Goal: Navigation & Orientation: Find specific page/section

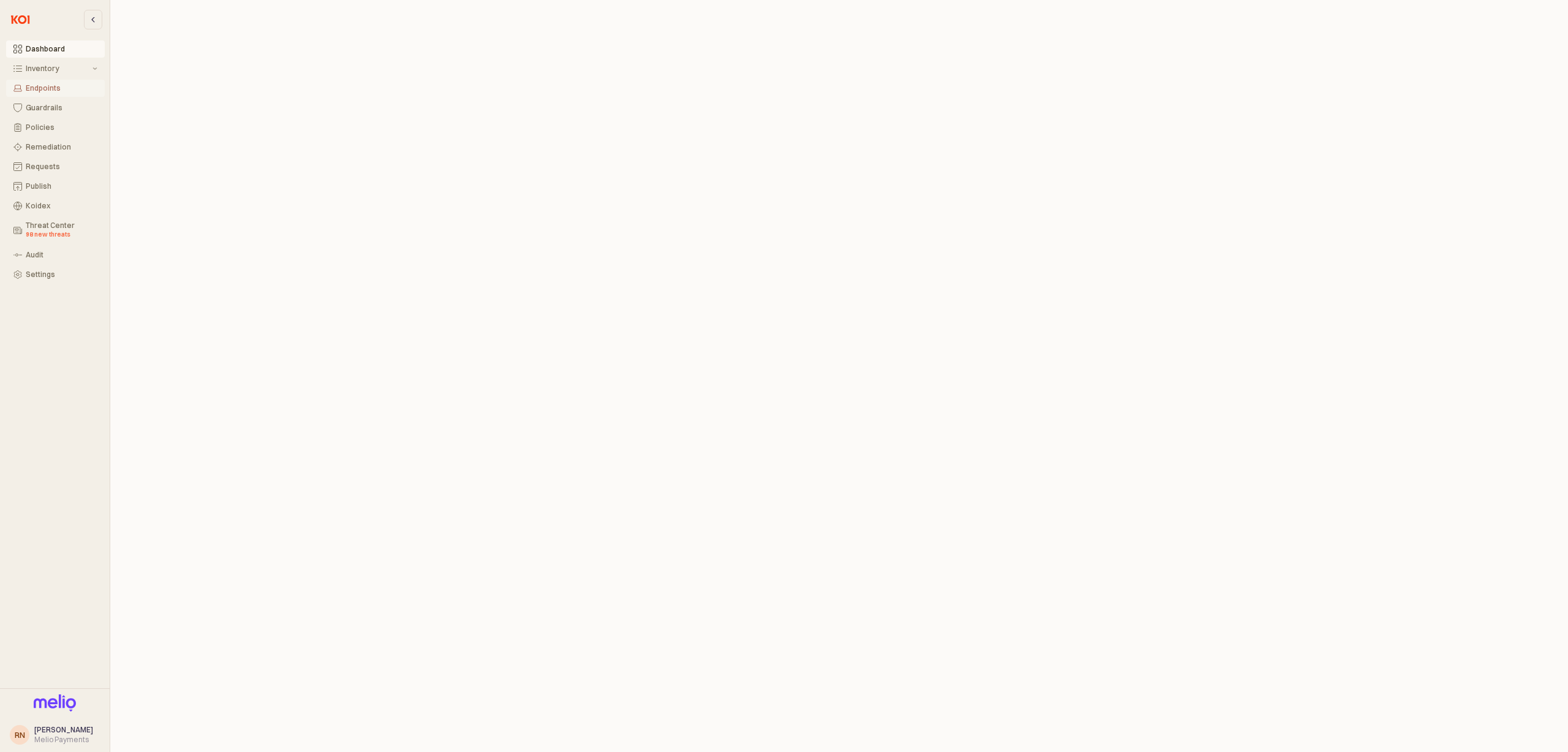
click at [49, 89] on div "Endpoints" at bounding box center [61, 88] width 72 height 9
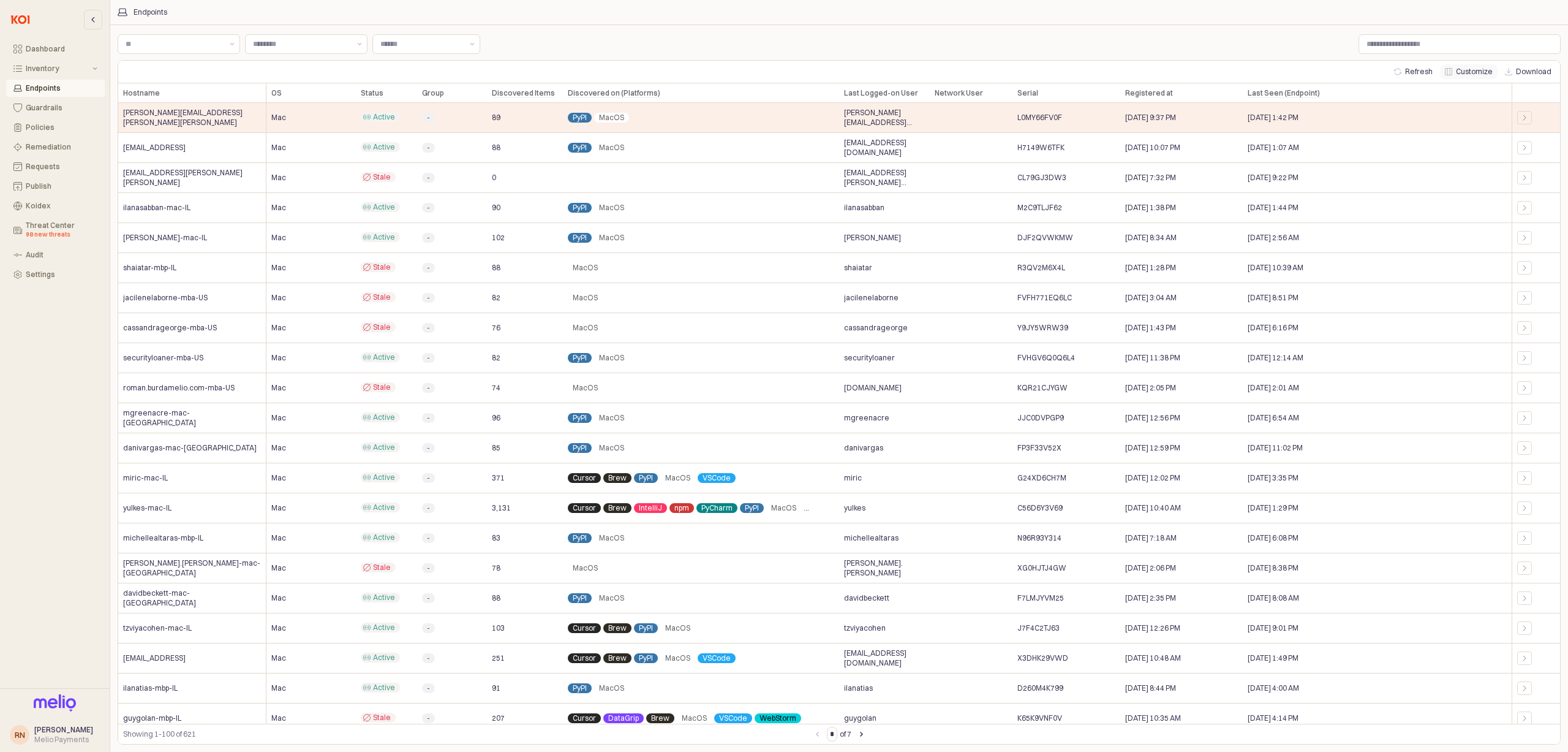
click at [1458, 73] on button "Customize" at bounding box center [1469, 72] width 58 height 14
click at [1554, 7] on div "Close" at bounding box center [1554, 12] width 14 height 14
click at [379, 181] on span "Stale" at bounding box center [381, 177] width 18 height 10
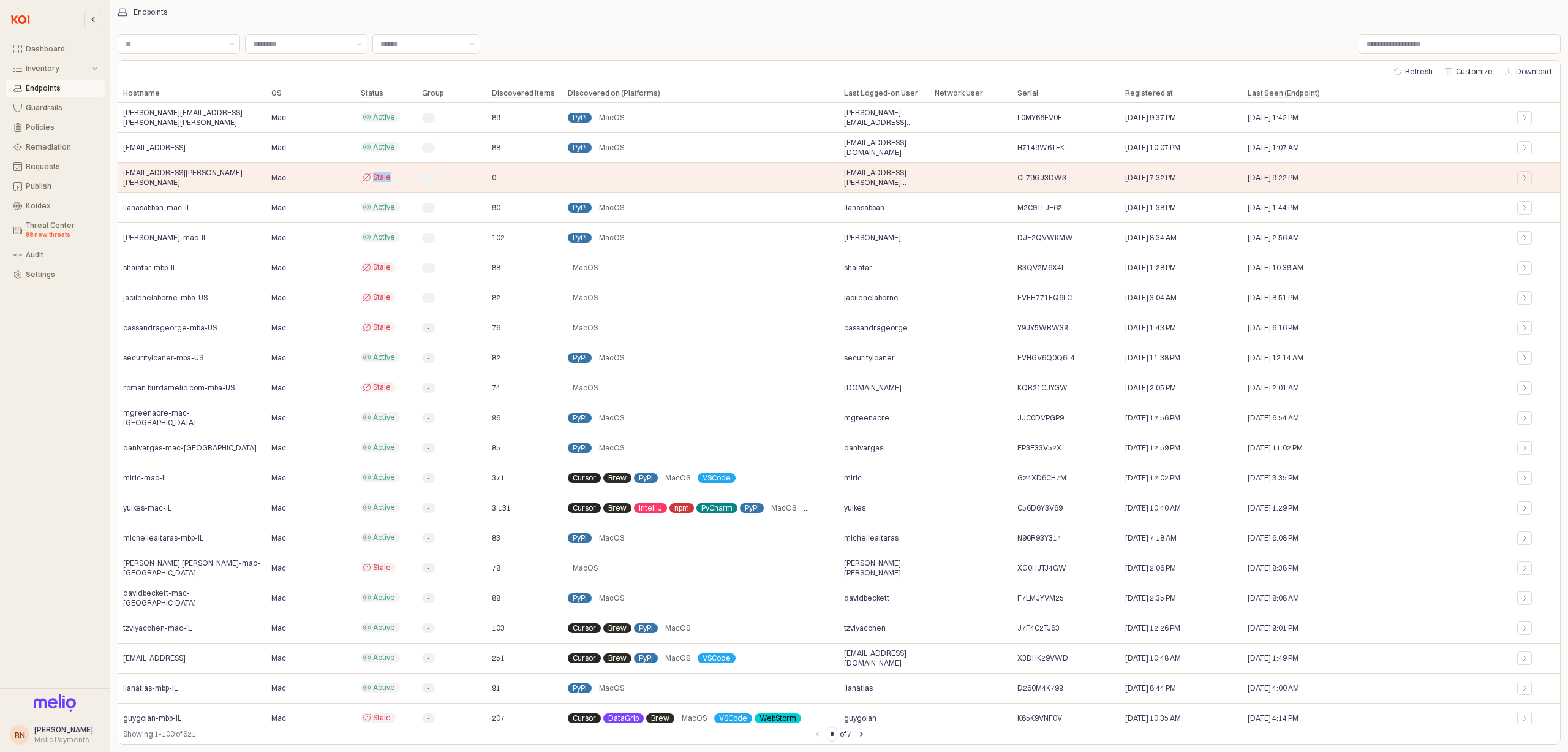
copy span "Stale"
click at [454, 247] on div "-" at bounding box center [452, 238] width 70 height 30
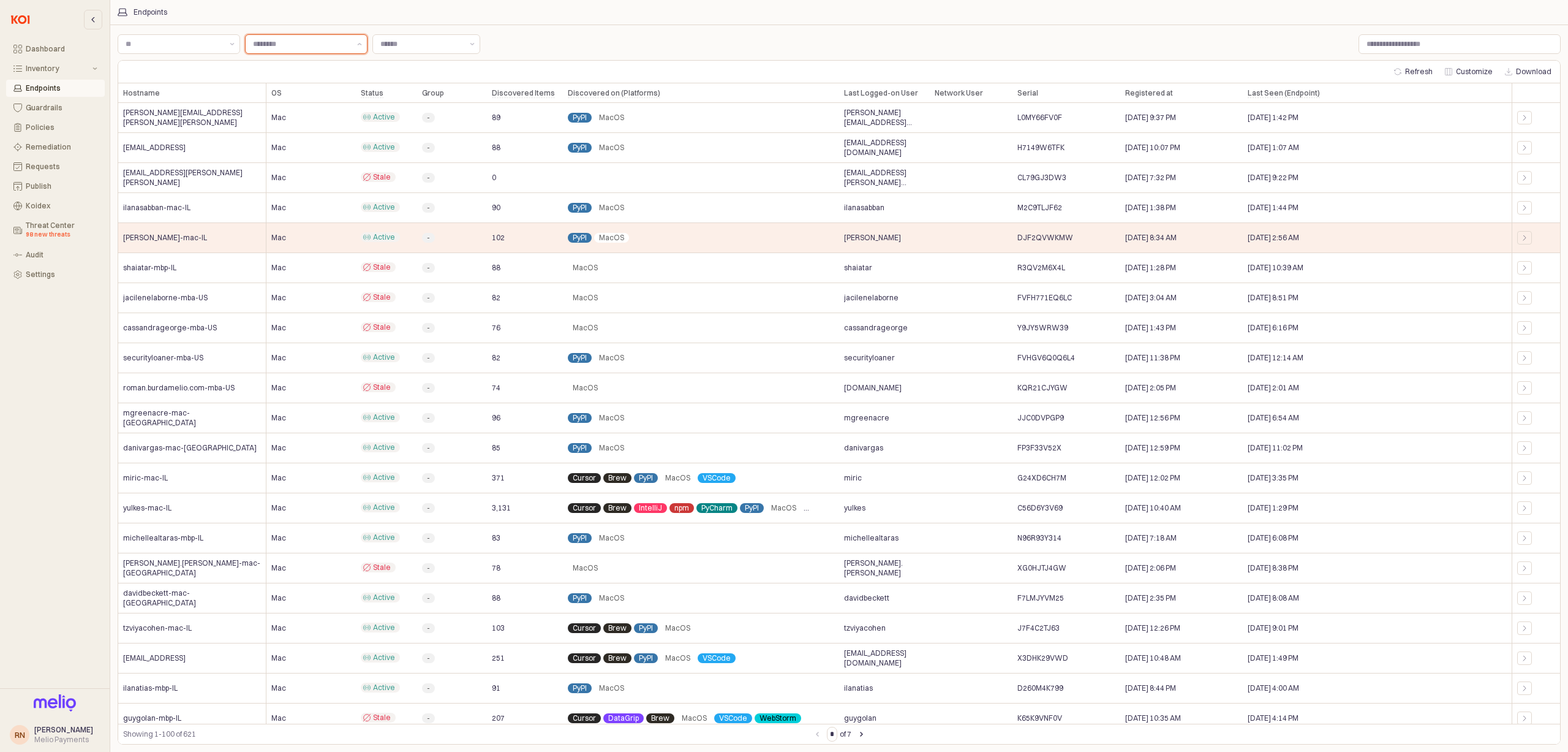
click at [293, 49] on input "Label" at bounding box center [301, 44] width 97 height 12
click at [300, 24] on div "Label Label Label Label Refresh Customize Download Hostname Hostname OS OS Stat…" at bounding box center [839, 387] width 1458 height 727
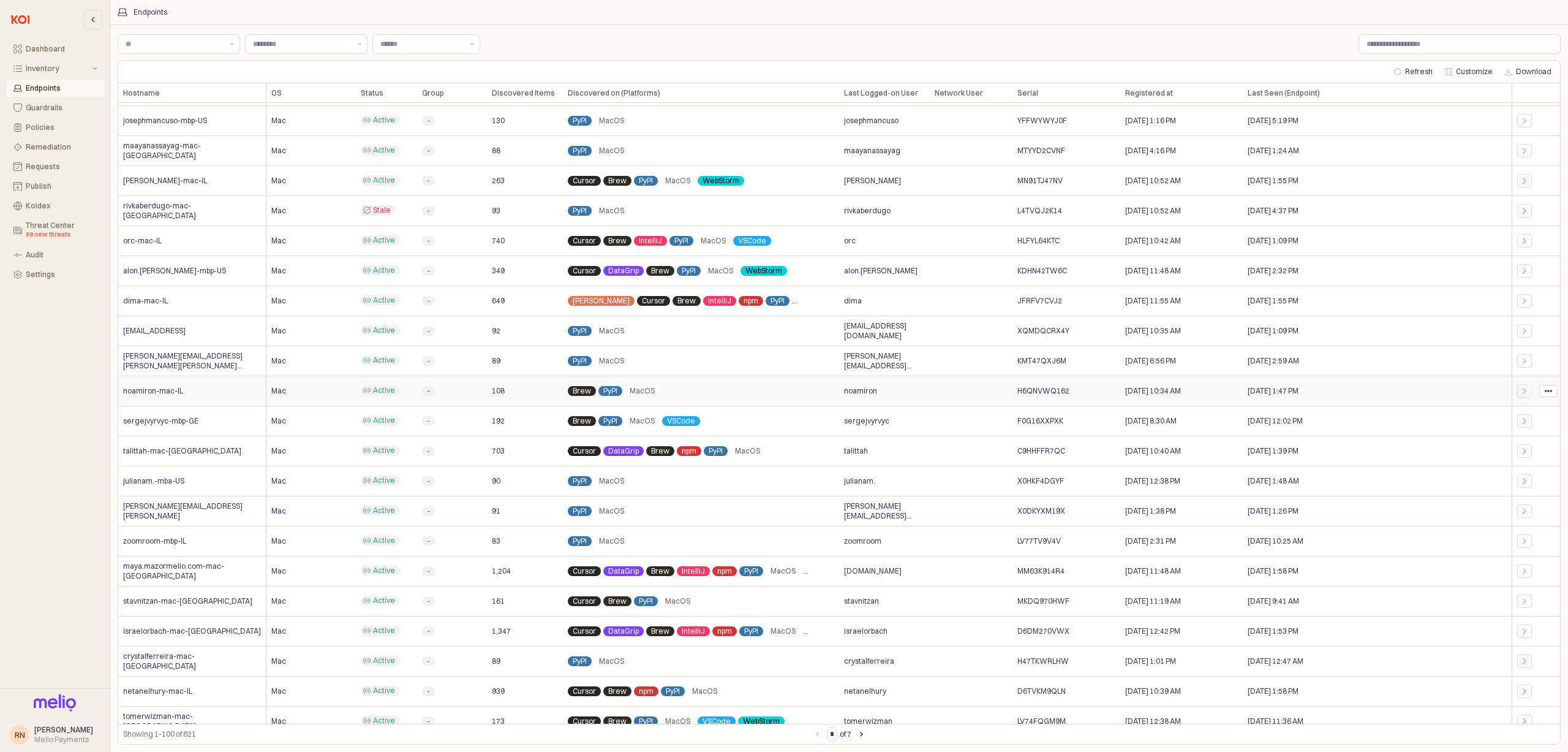
scroll to position [1819, 0]
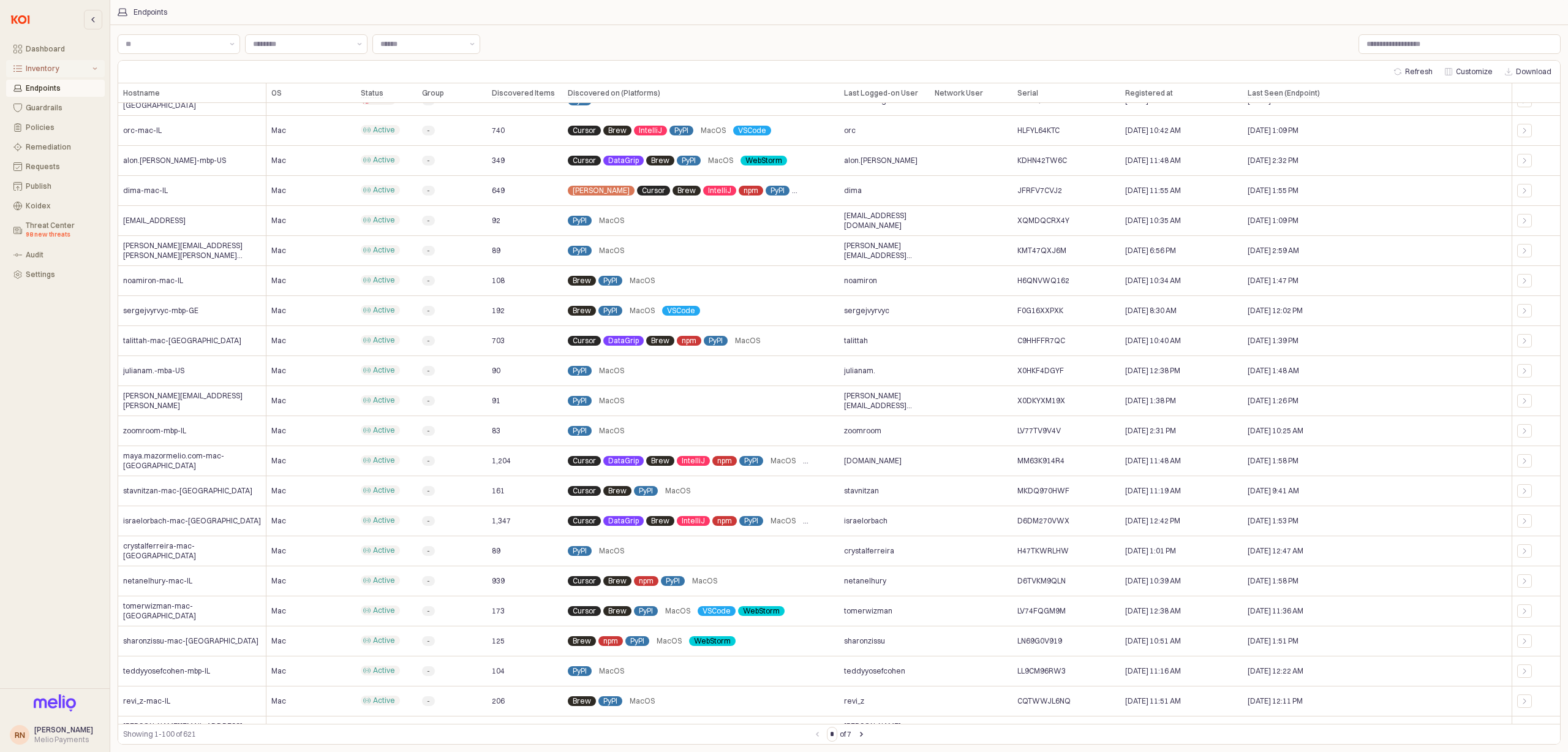
click at [49, 66] on div "Inventory" at bounding box center [58, 68] width 64 height 9
click at [72, 140] on div "OS Packages" at bounding box center [61, 137] width 72 height 9
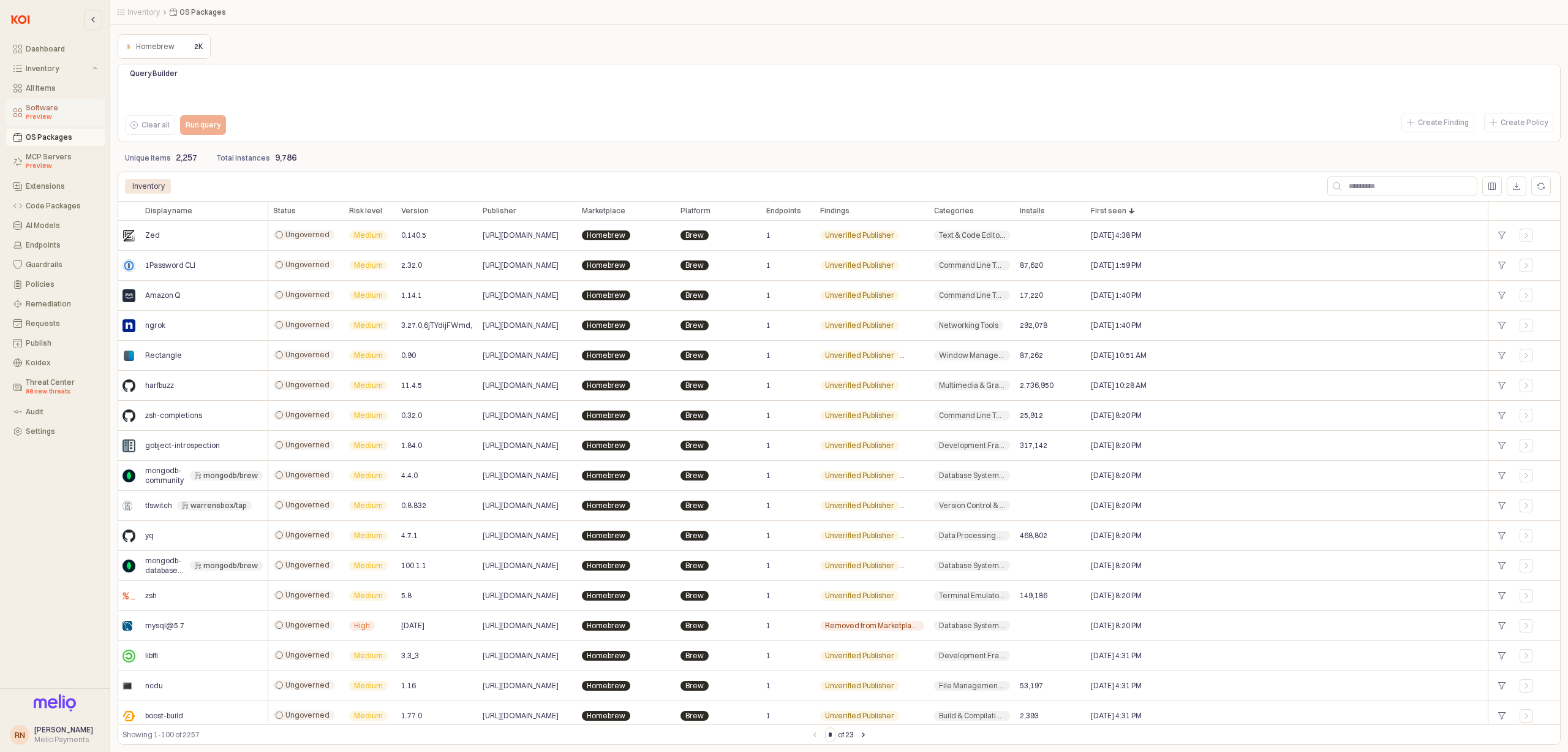
click at [41, 117] on div "Preview" at bounding box center [61, 117] width 72 height 10
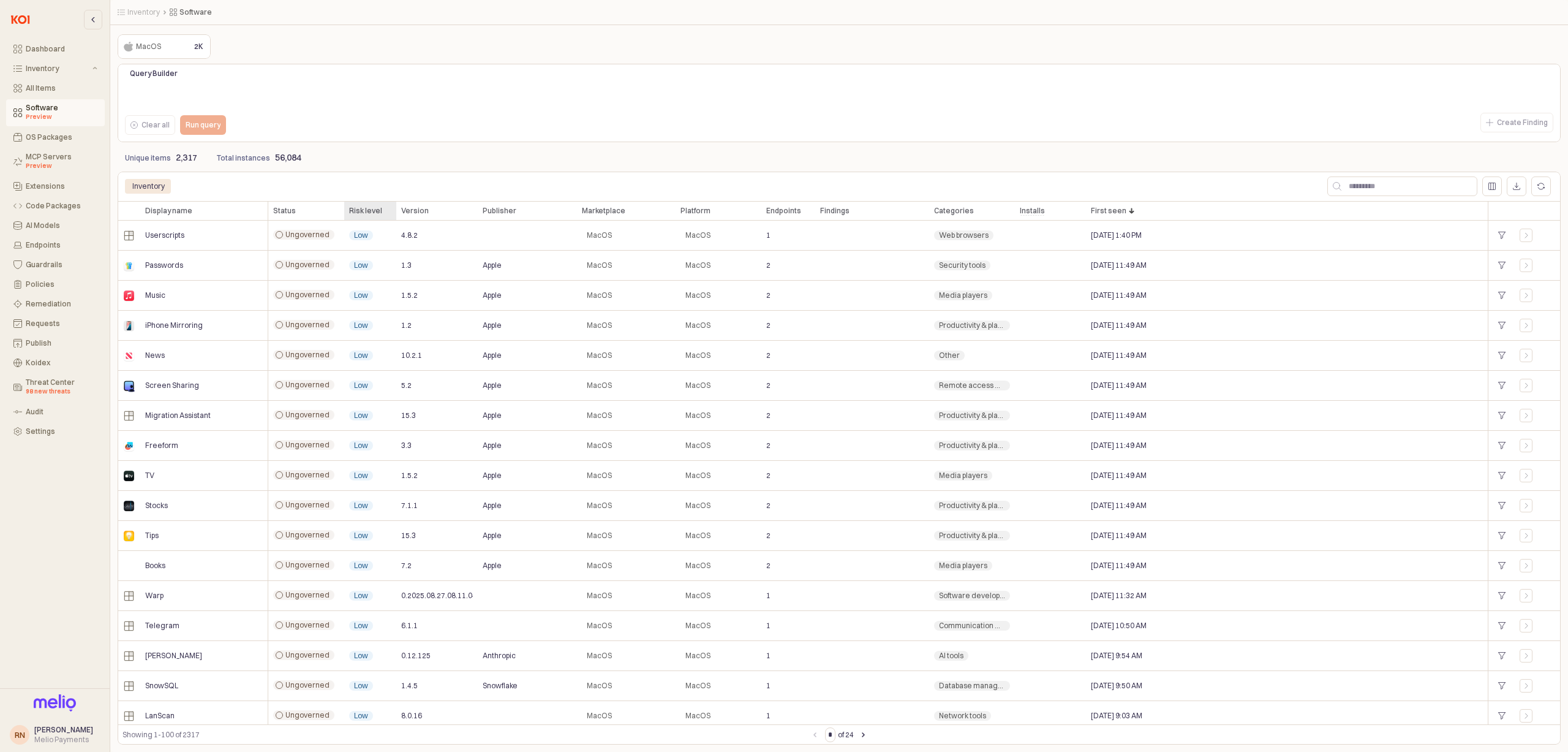
click at [375, 210] on div "Risk level Risk level" at bounding box center [370, 211] width 52 height 20
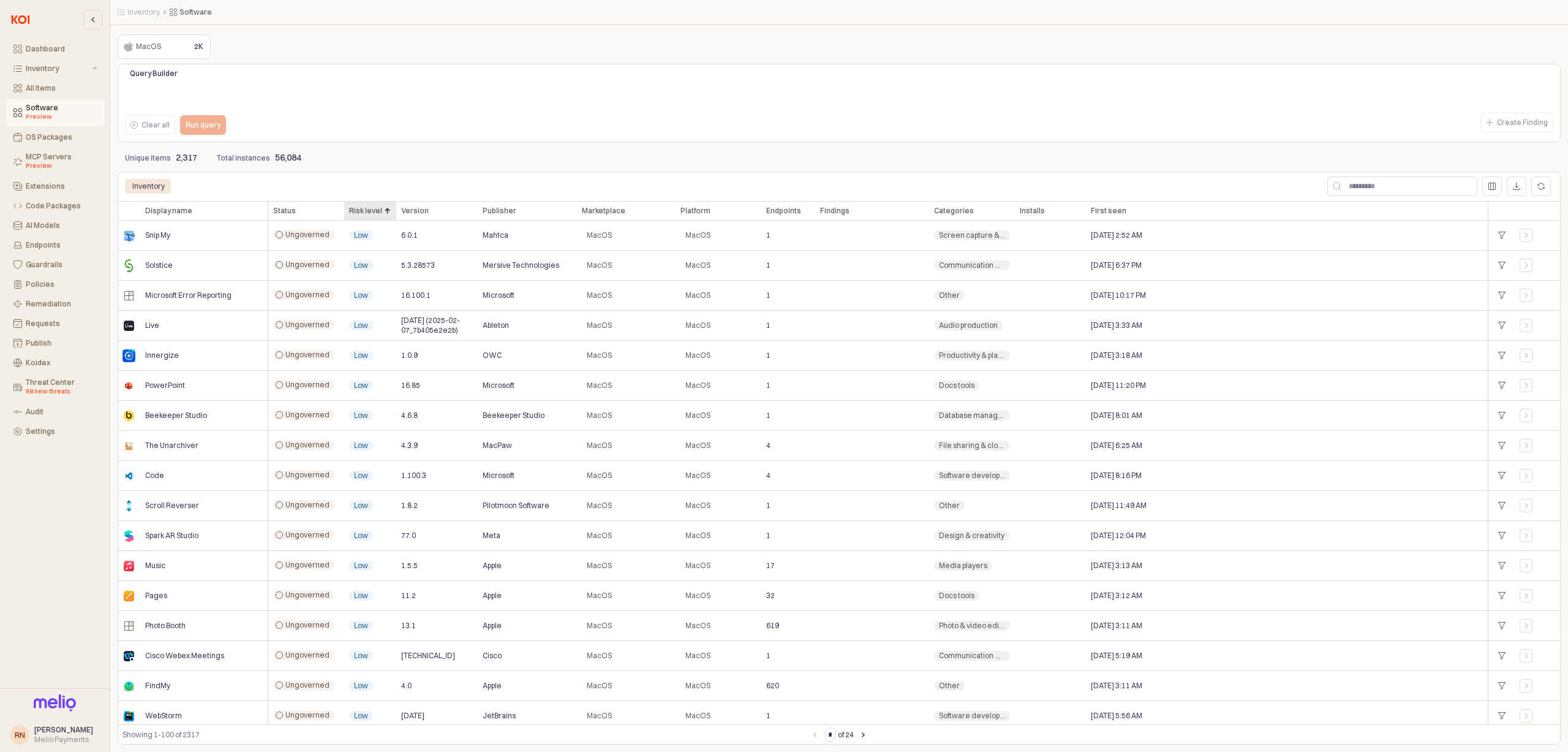
click at [375, 208] on div "Risk level Risk level" at bounding box center [370, 211] width 52 height 20
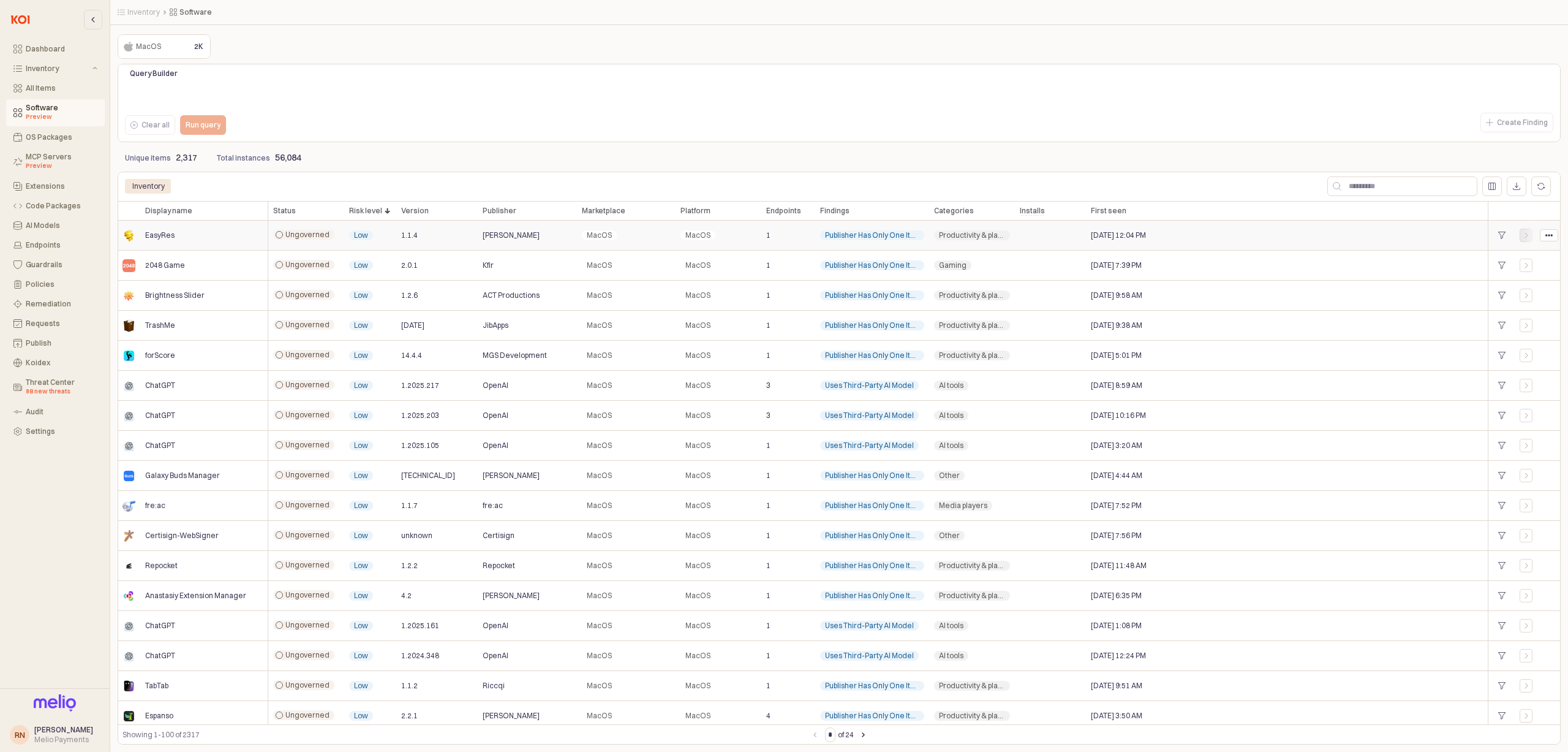
click at [1531, 234] on div "App Frame" at bounding box center [1527, 235] width 12 height 7
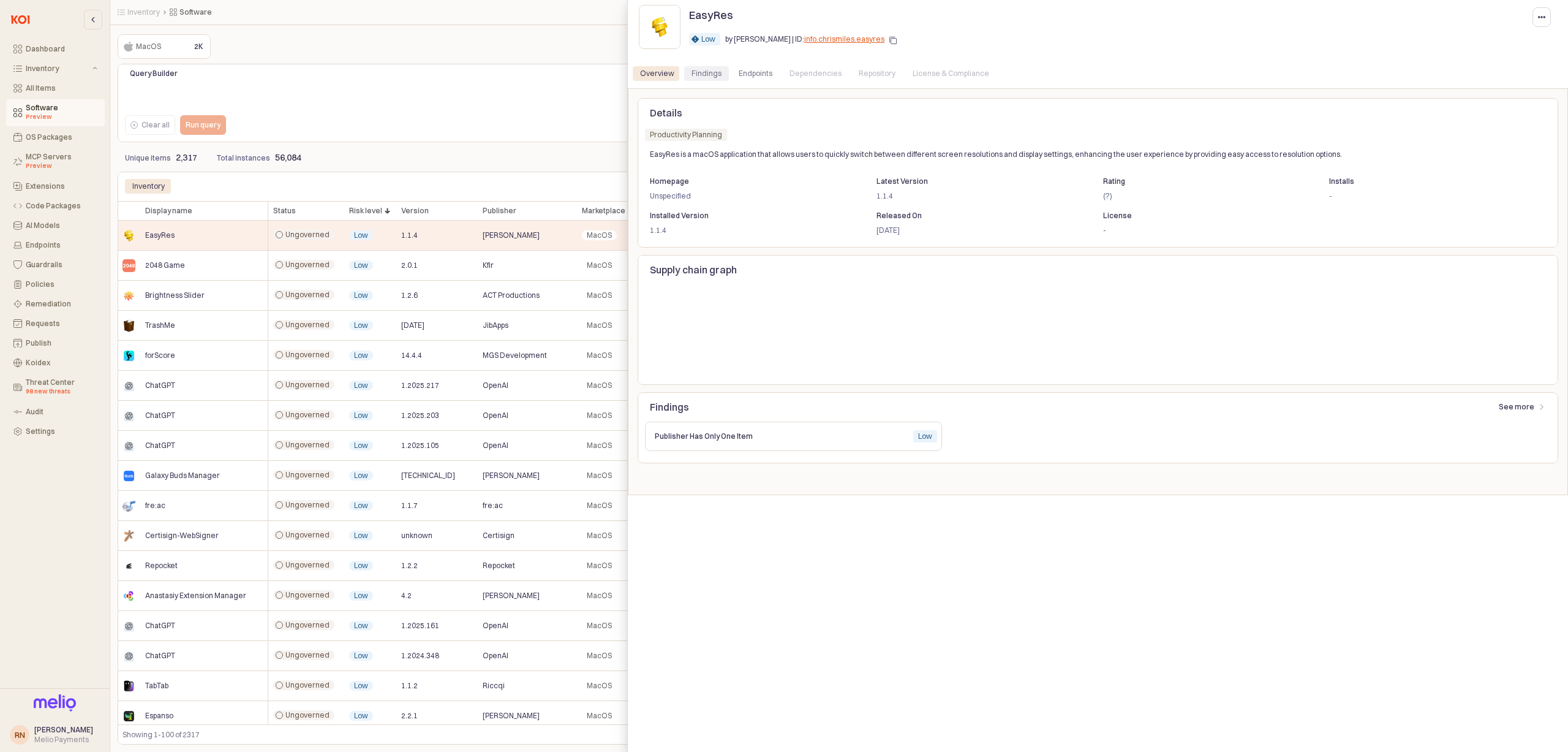
click at [705, 72] on div "Findings" at bounding box center [707, 74] width 30 height 14
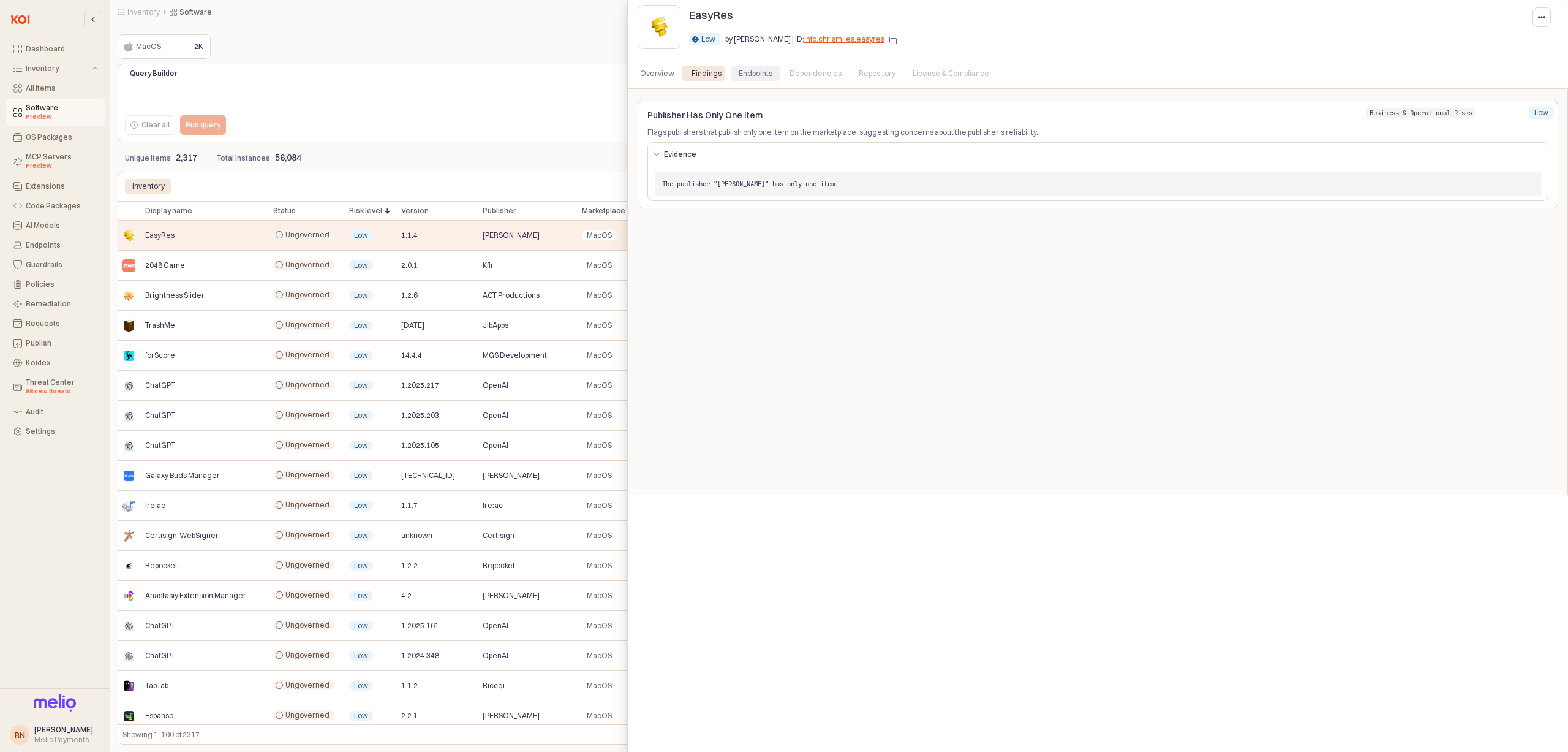
click at [762, 72] on div "Endpoints" at bounding box center [755, 74] width 33 height 14
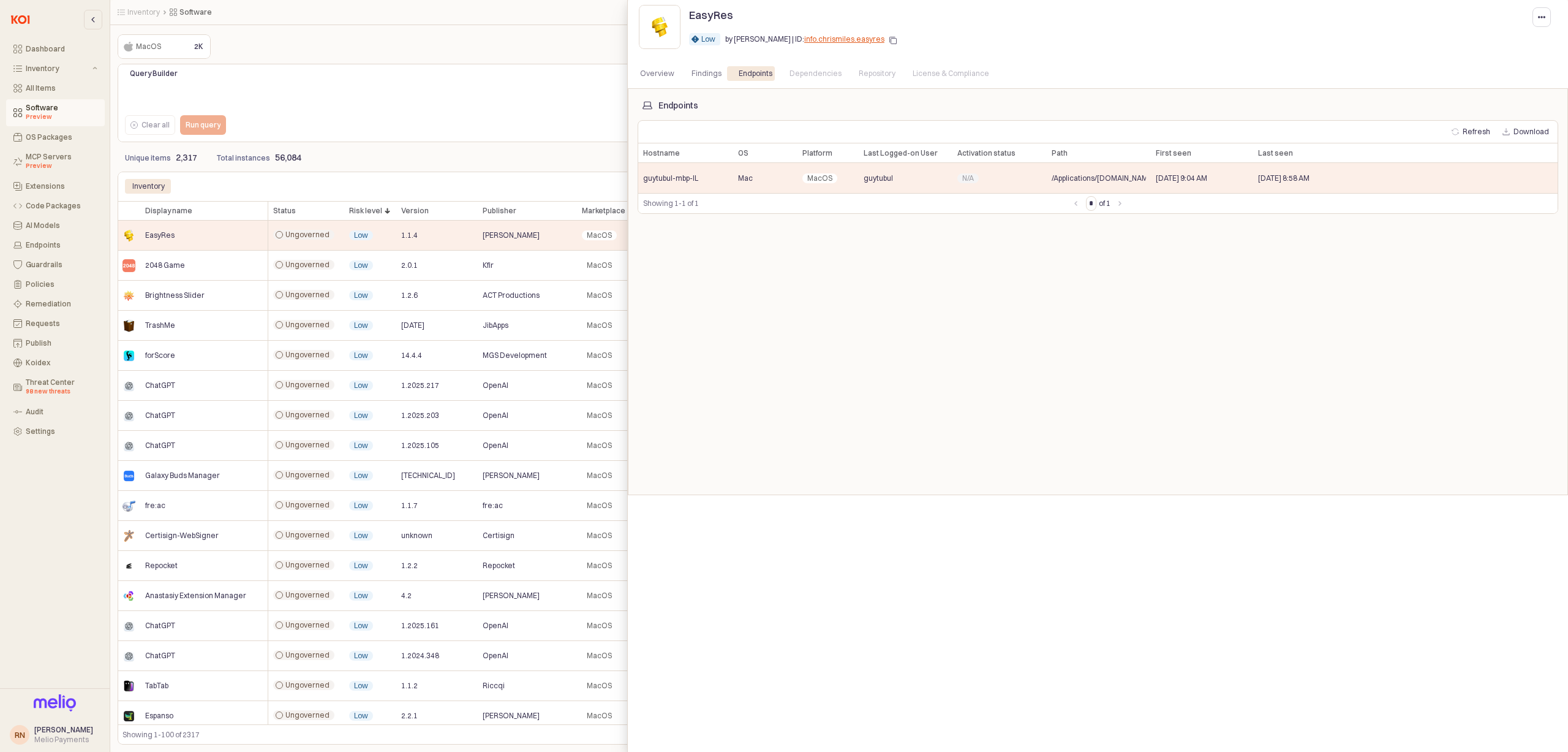
click at [574, 280] on div at bounding box center [784, 376] width 1568 height 752
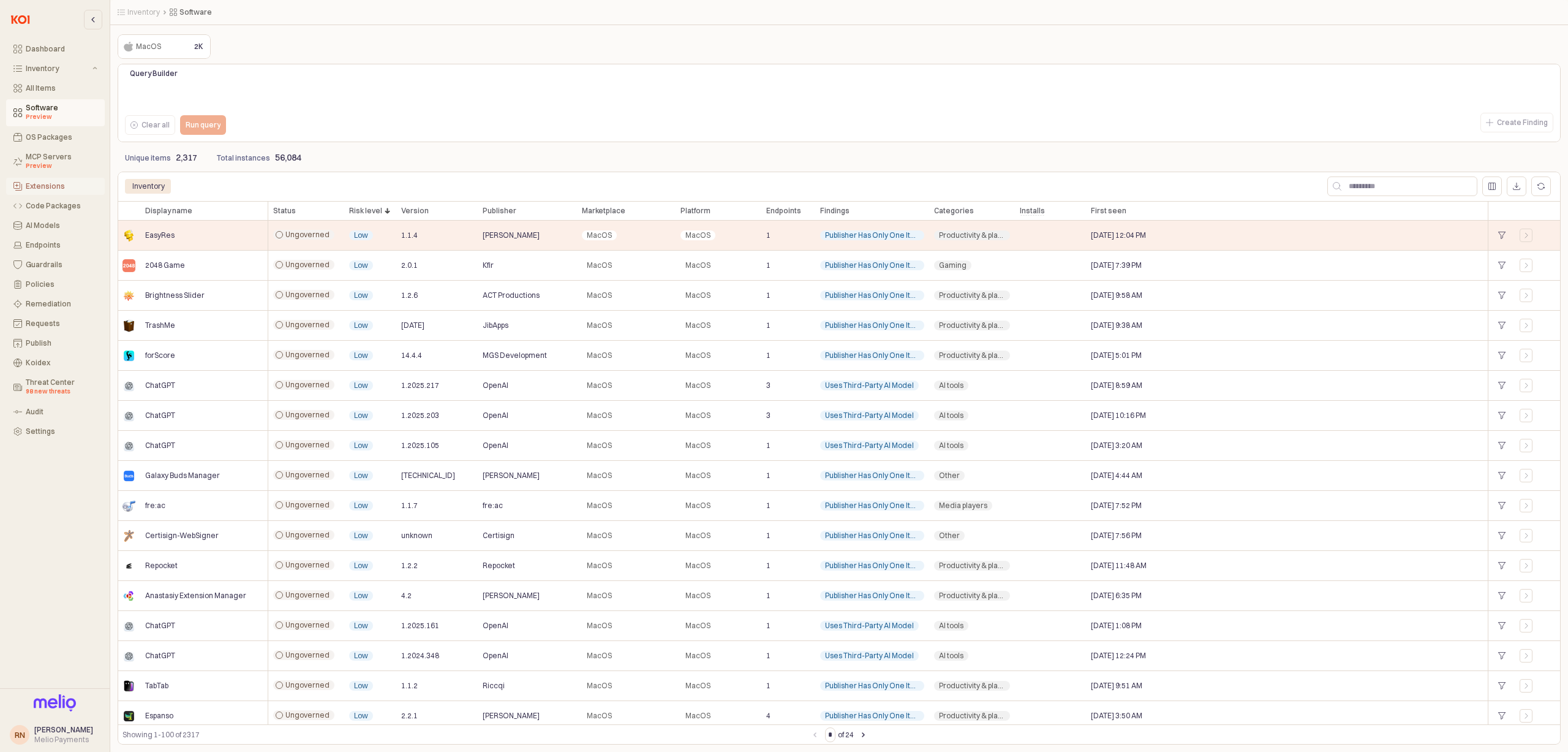
click at [47, 187] on div "Extensions" at bounding box center [61, 186] width 72 height 9
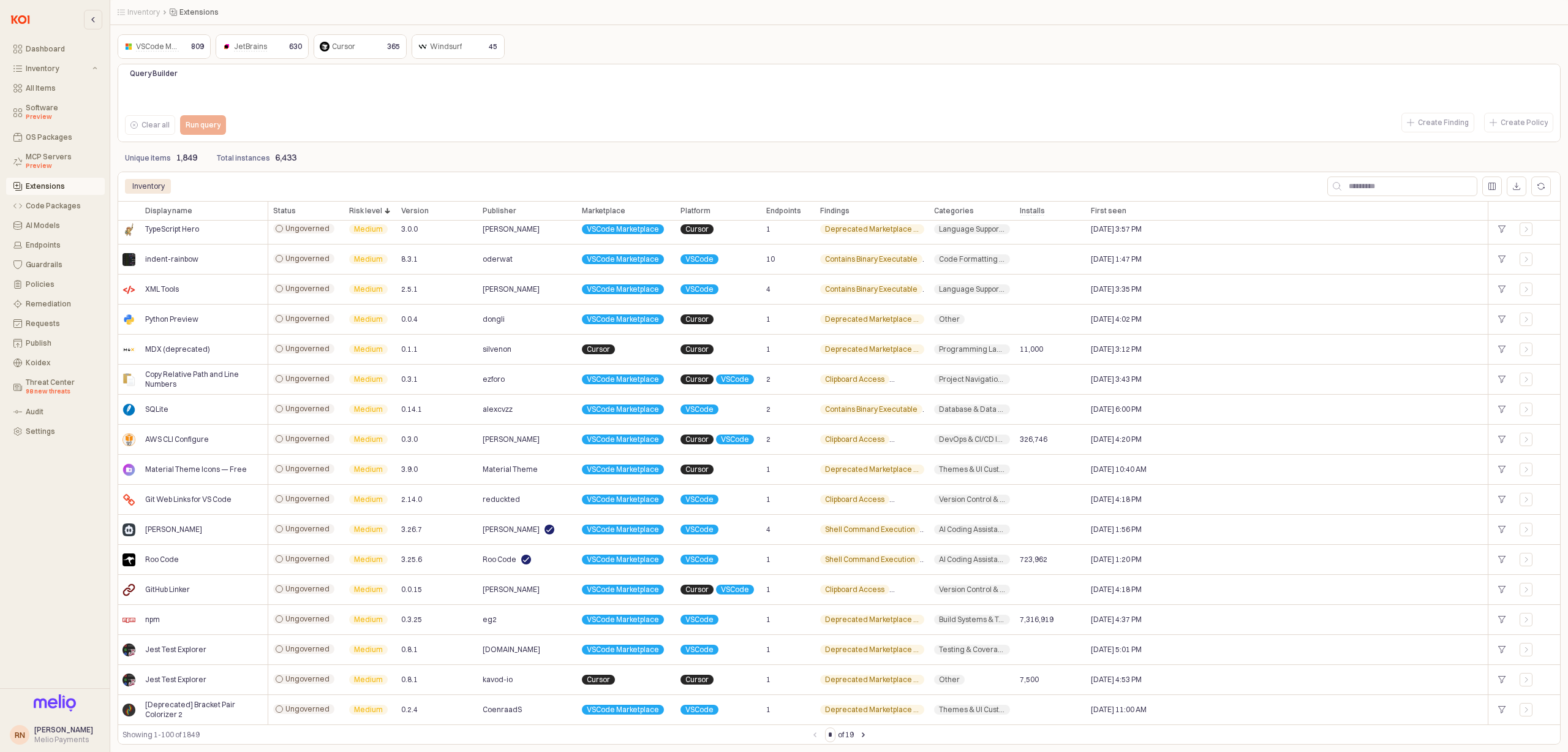
scroll to position [625, 0]
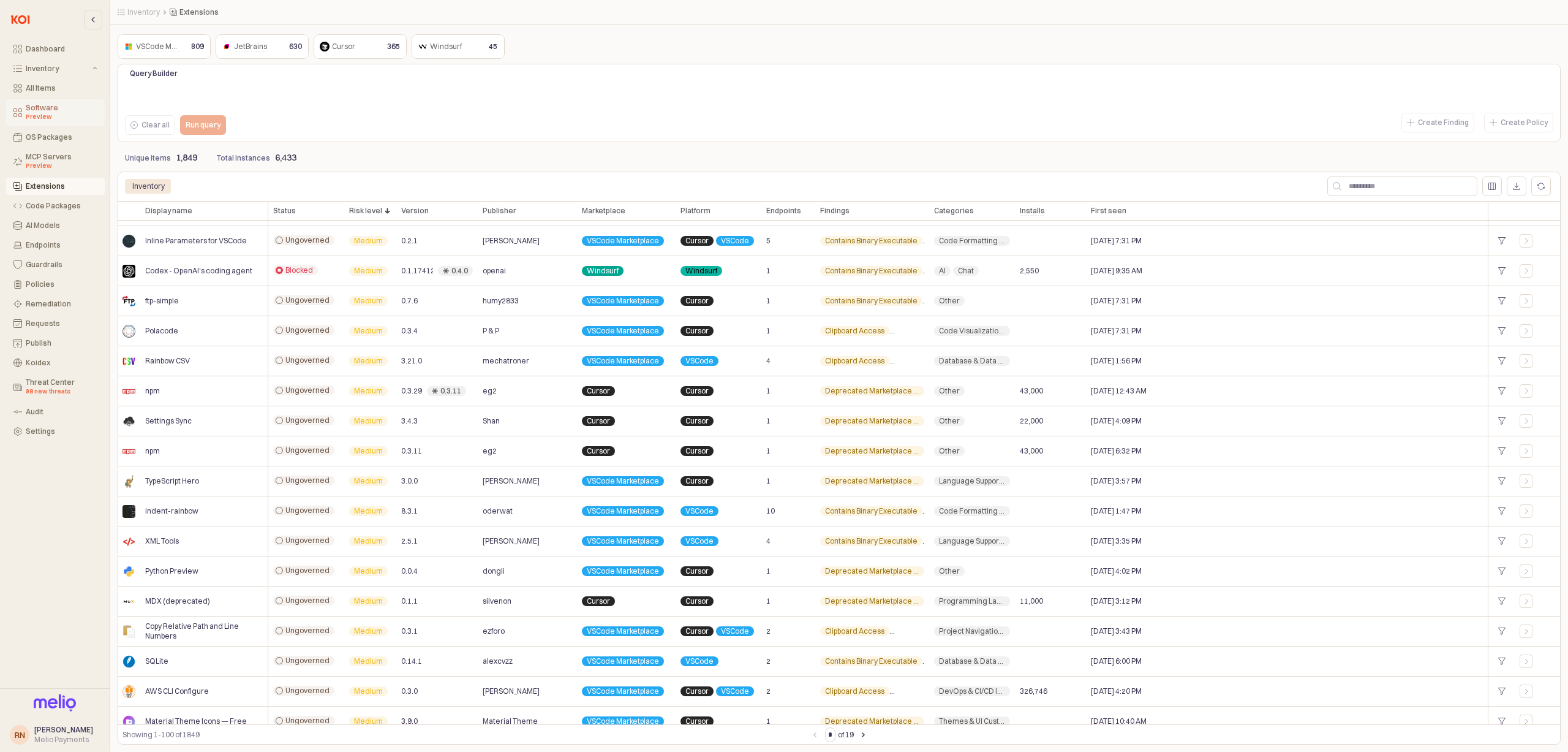
click at [49, 114] on div "Preview" at bounding box center [61, 117] width 72 height 10
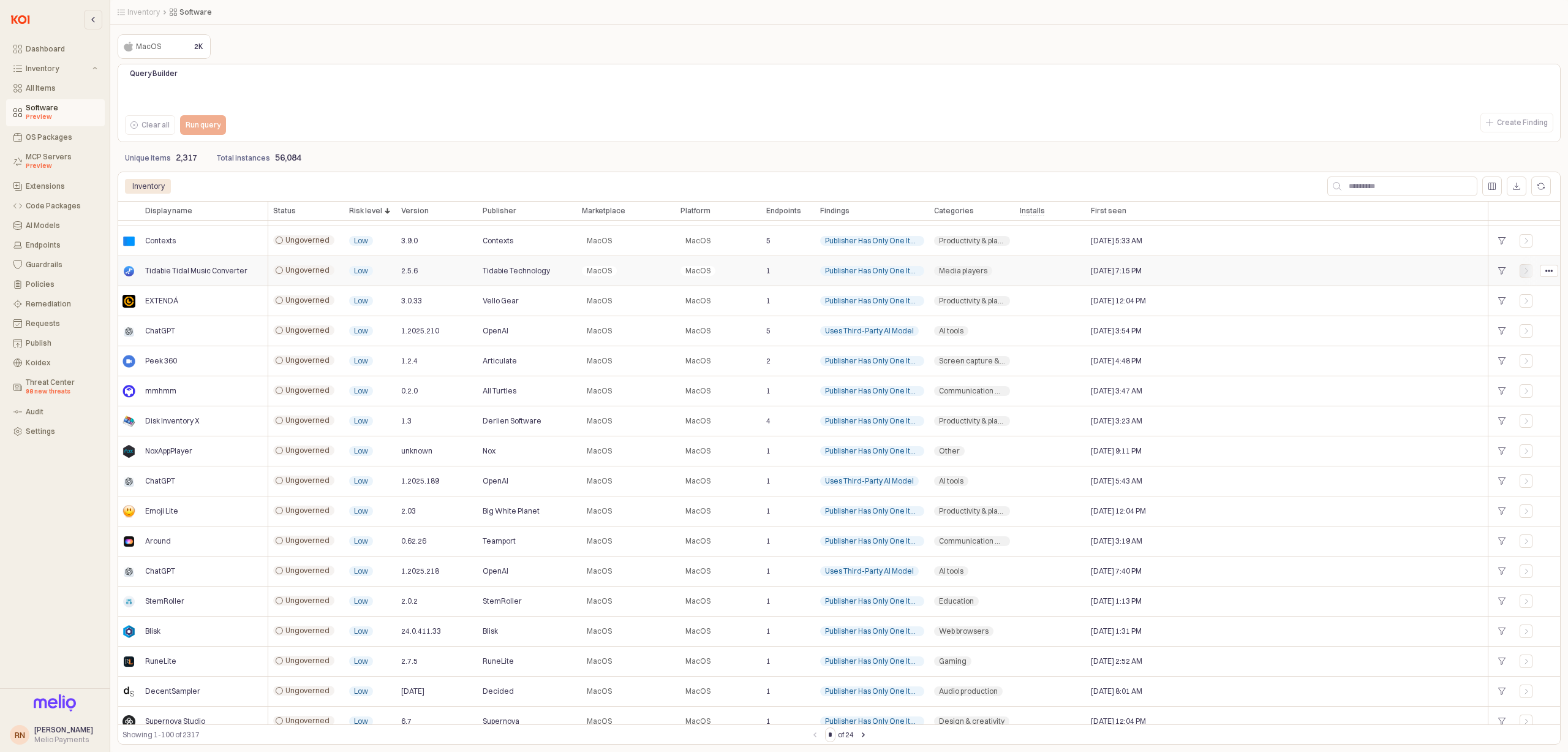
click at [1529, 270] on icon "App Frame" at bounding box center [1526, 271] width 7 height 7
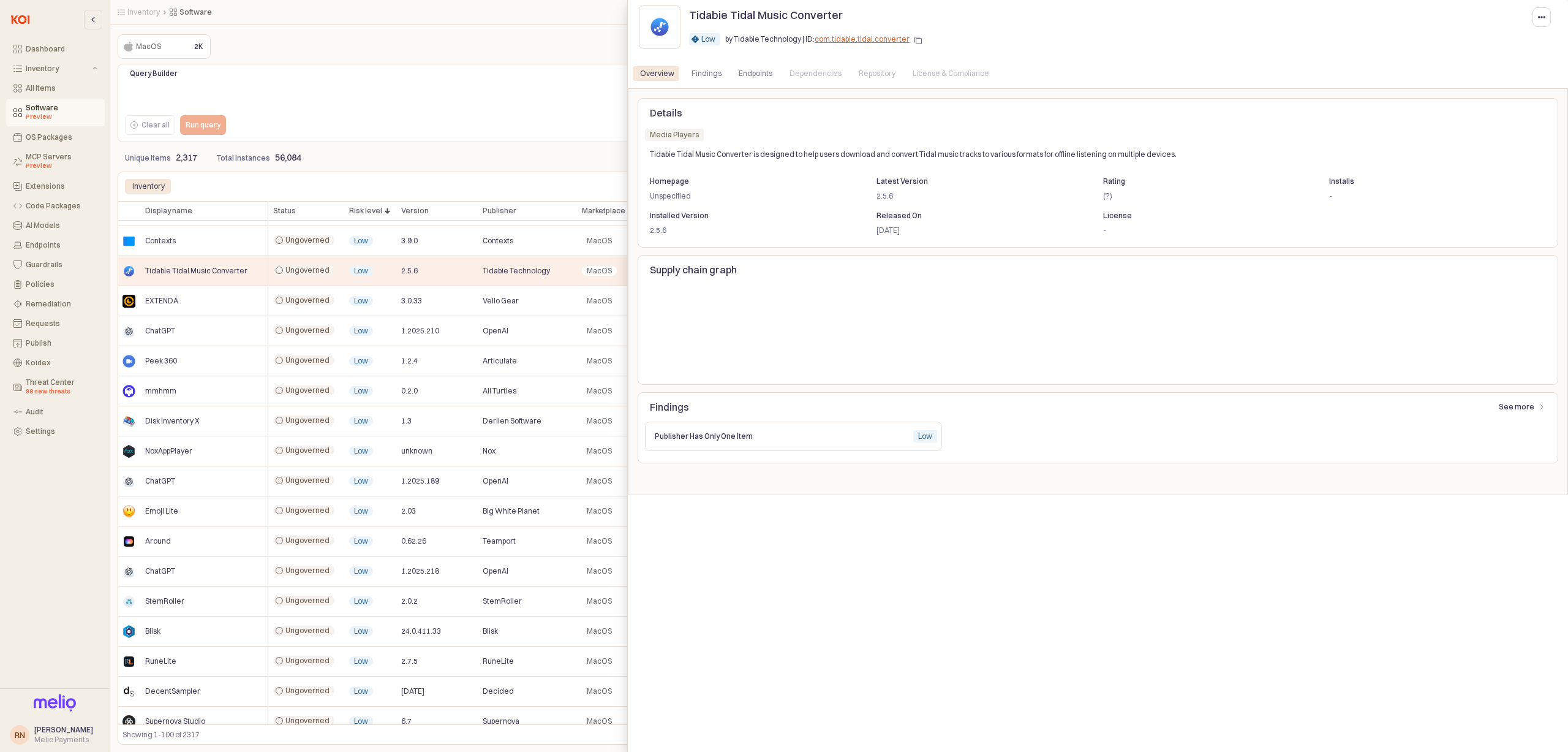
click at [459, 132] on div at bounding box center [784, 376] width 1568 height 752
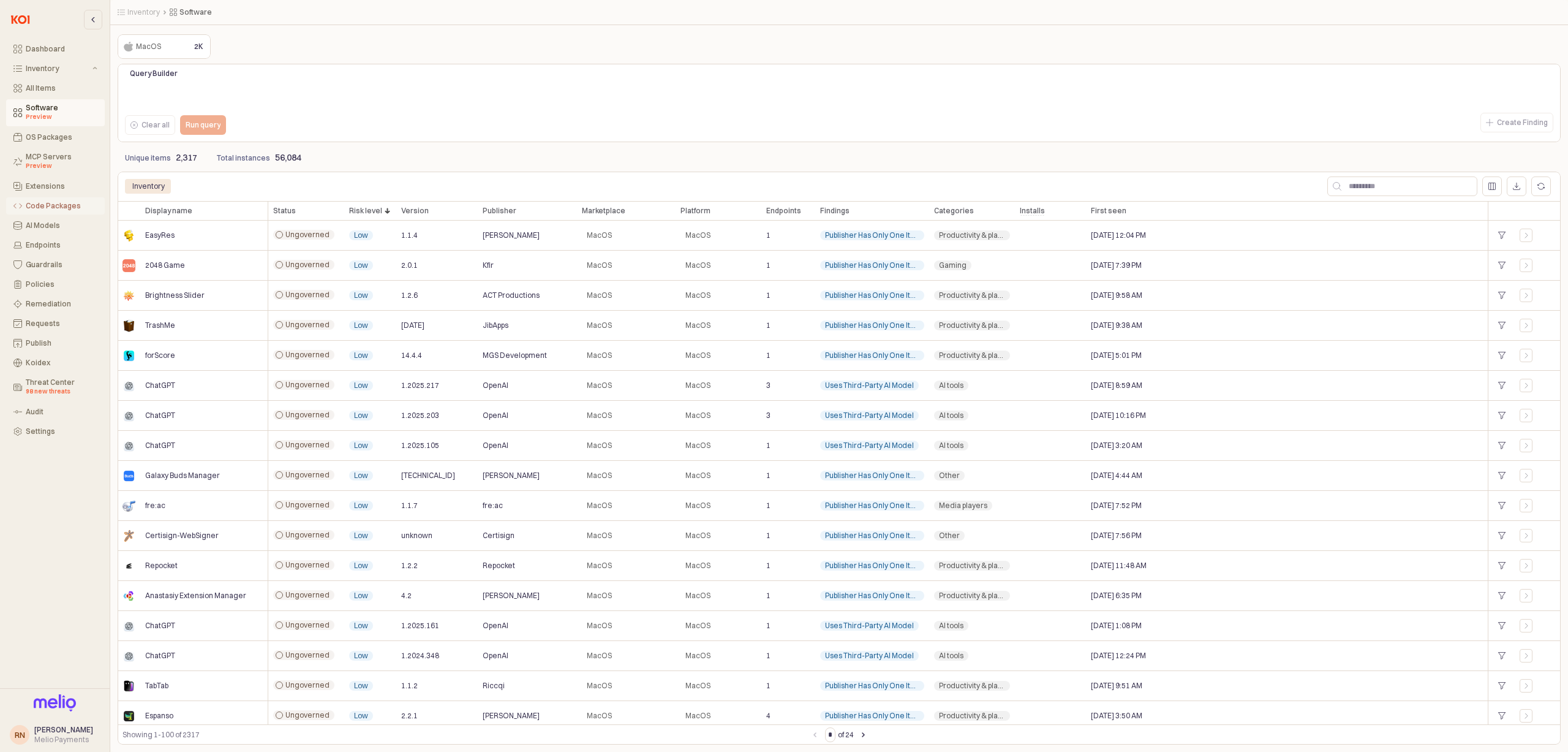
click at [67, 209] on div "Code Packages" at bounding box center [61, 206] width 72 height 9
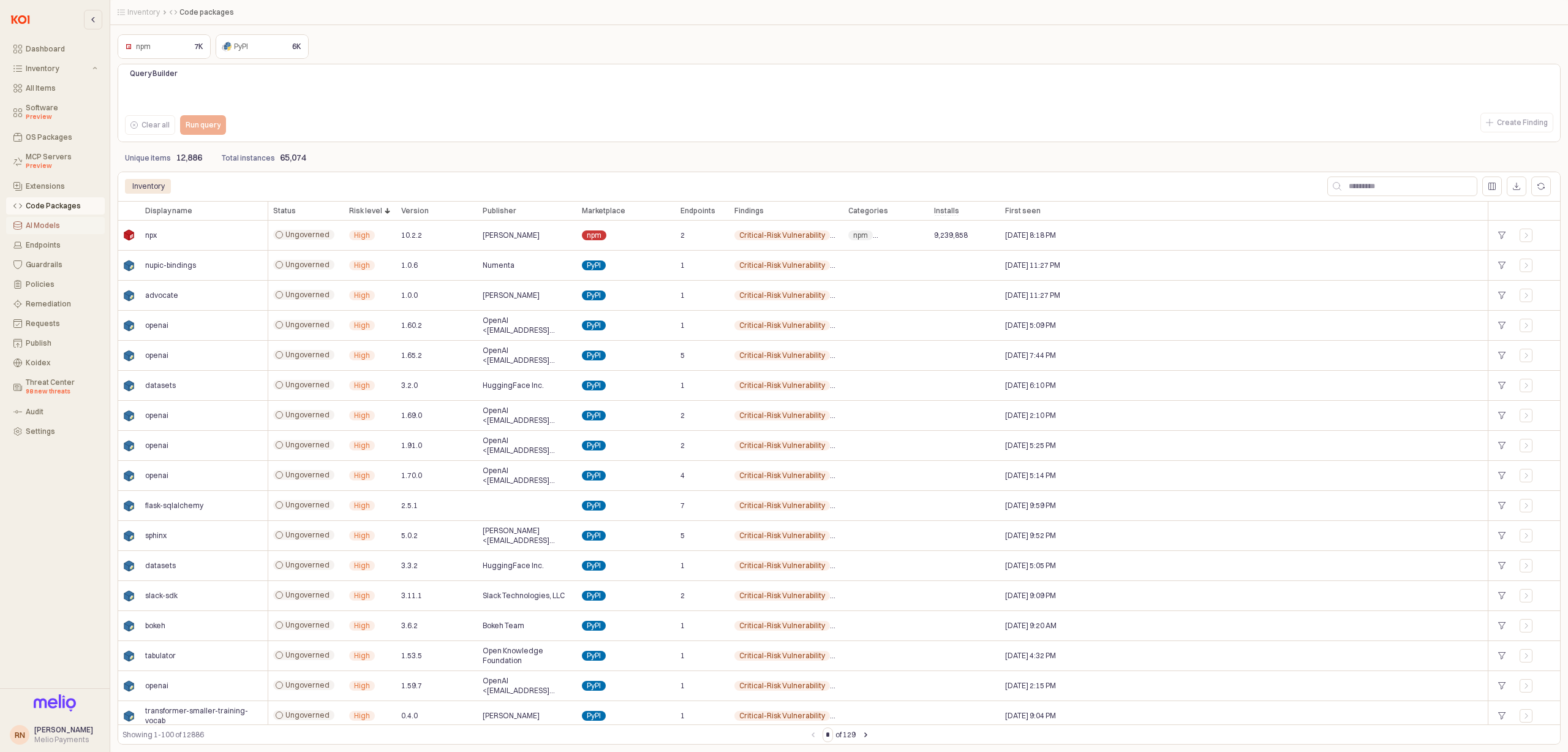
click at [64, 229] on div "AI Models" at bounding box center [61, 225] width 72 height 9
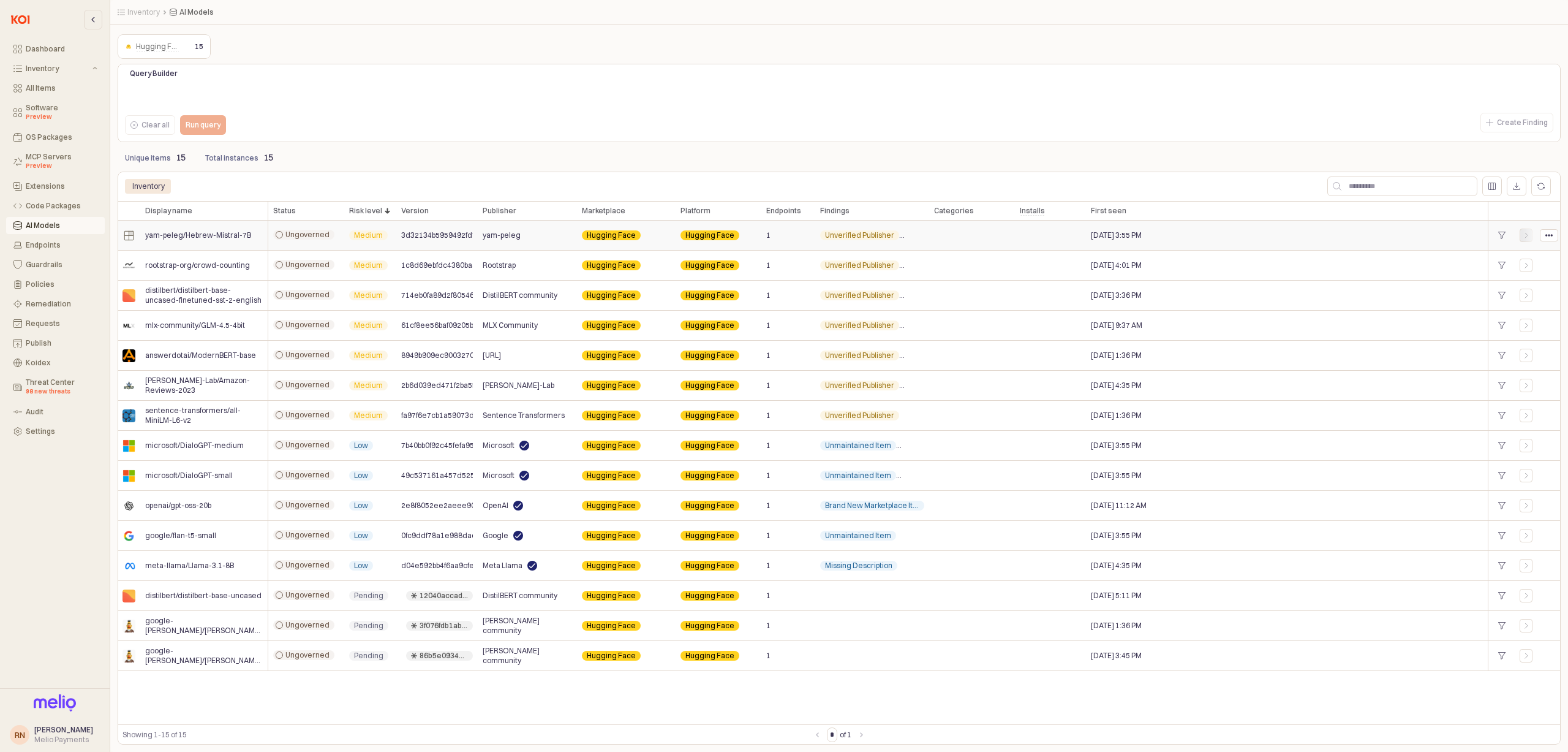
click at [1523, 238] on icon "App Frame" at bounding box center [1526, 235] width 7 height 7
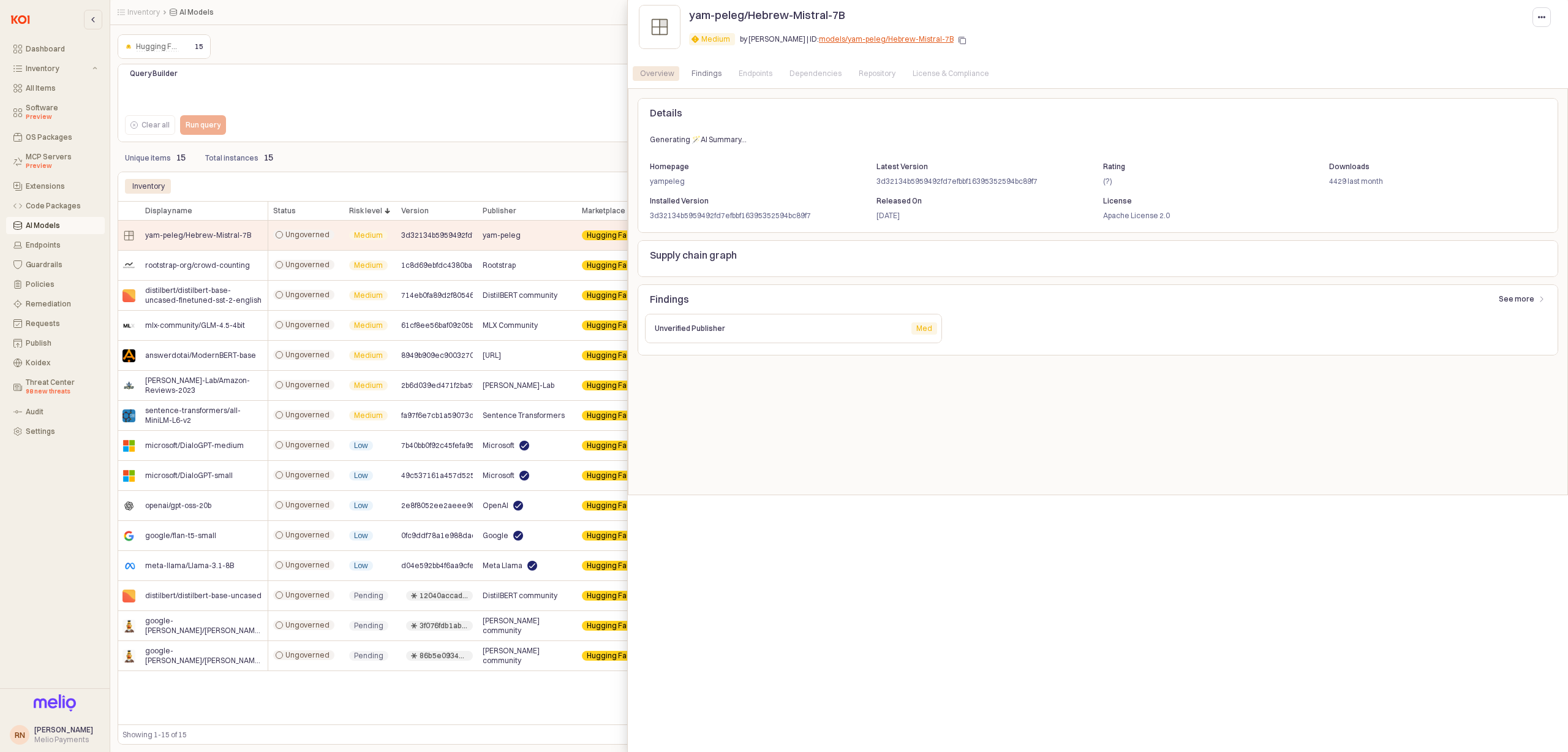
click at [764, 77] on div "Endpoints" at bounding box center [755, 74] width 33 height 14
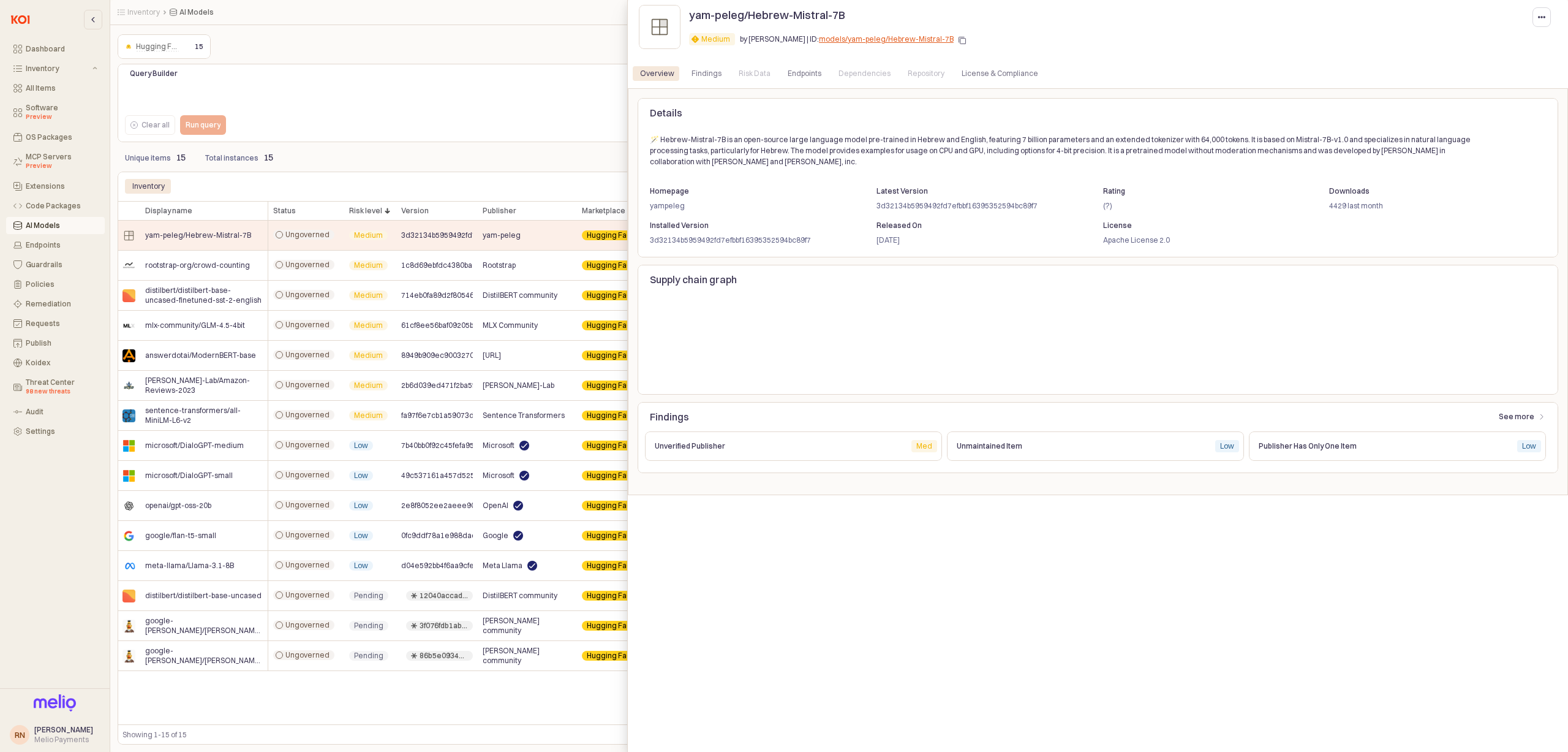
click at [779, 68] on div at bounding box center [1098, 66] width 930 height 5
click at [788, 70] on div "Endpoints" at bounding box center [804, 74] width 33 height 14
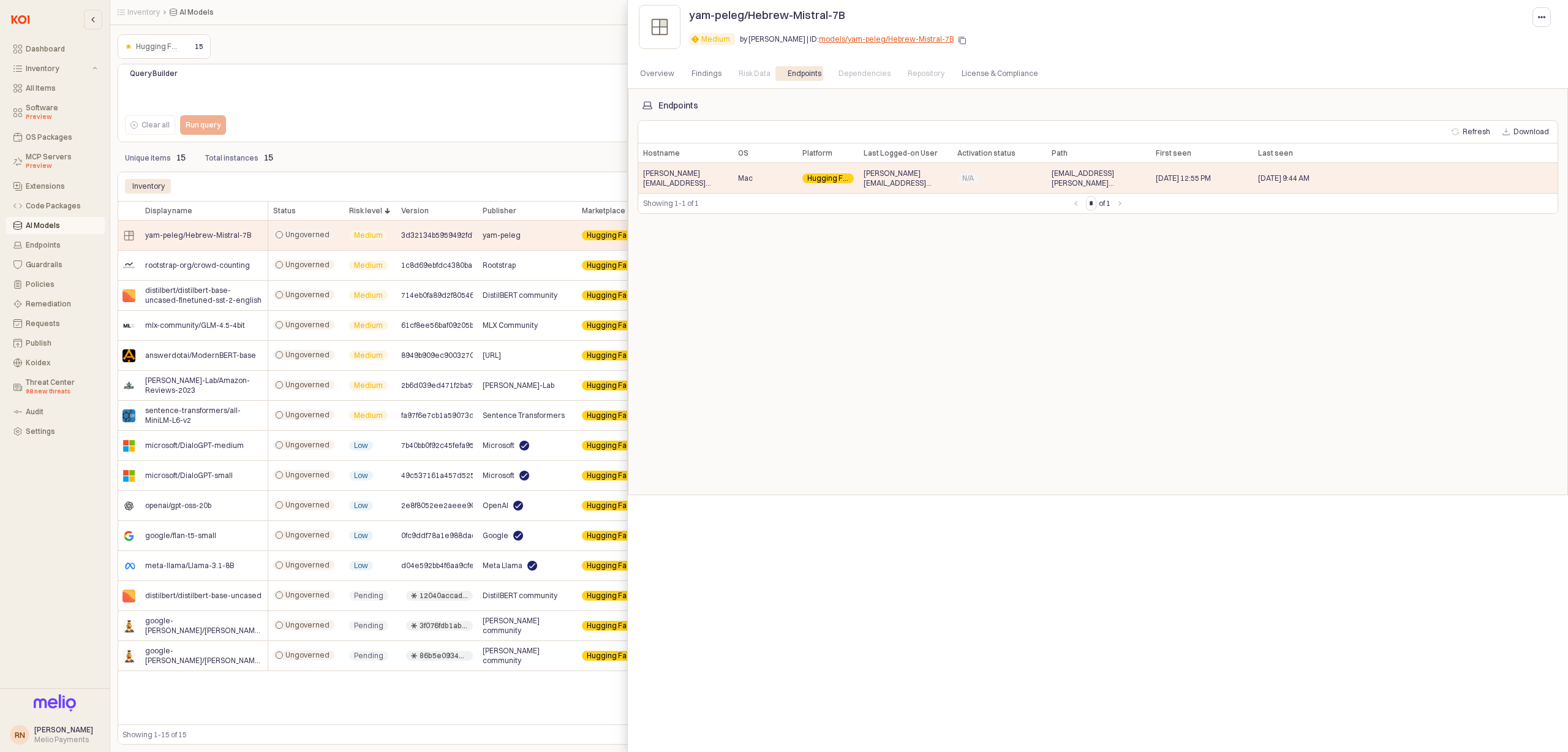
click at [483, 155] on div at bounding box center [784, 376] width 1568 height 752
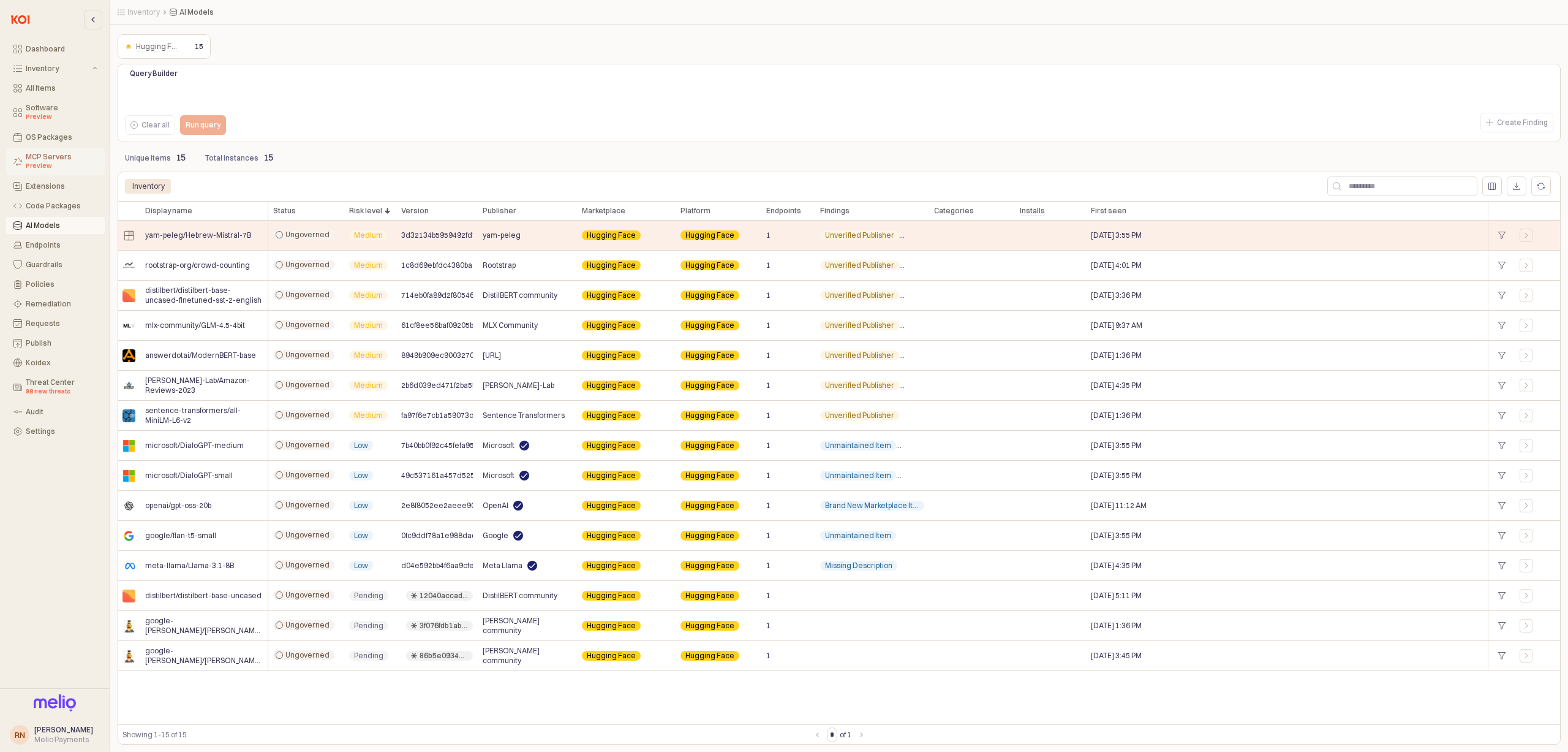
click at [54, 156] on div "MCP Servers Preview" at bounding box center [61, 162] width 72 height 18
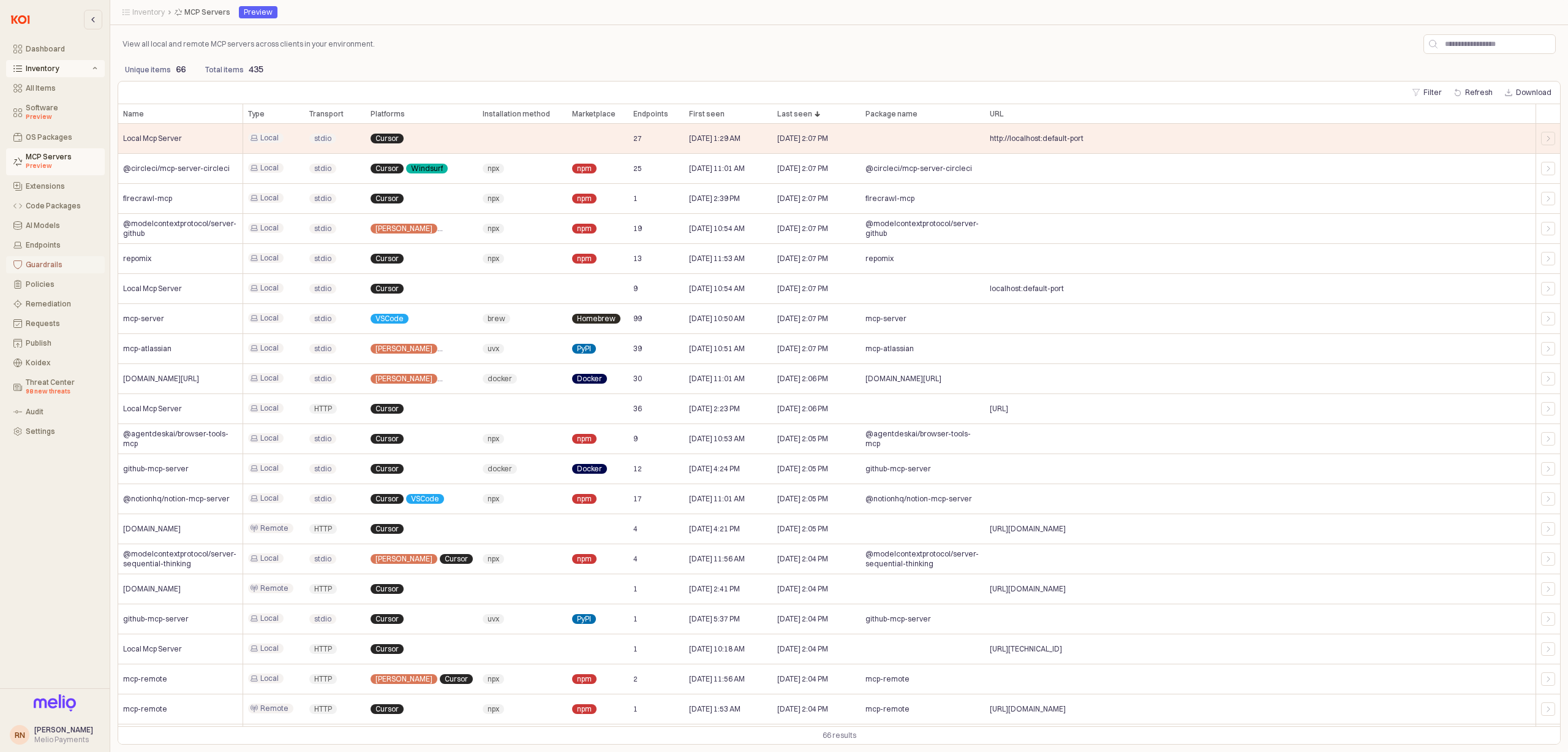
click at [59, 267] on div "Guardrails" at bounding box center [61, 265] width 72 height 9
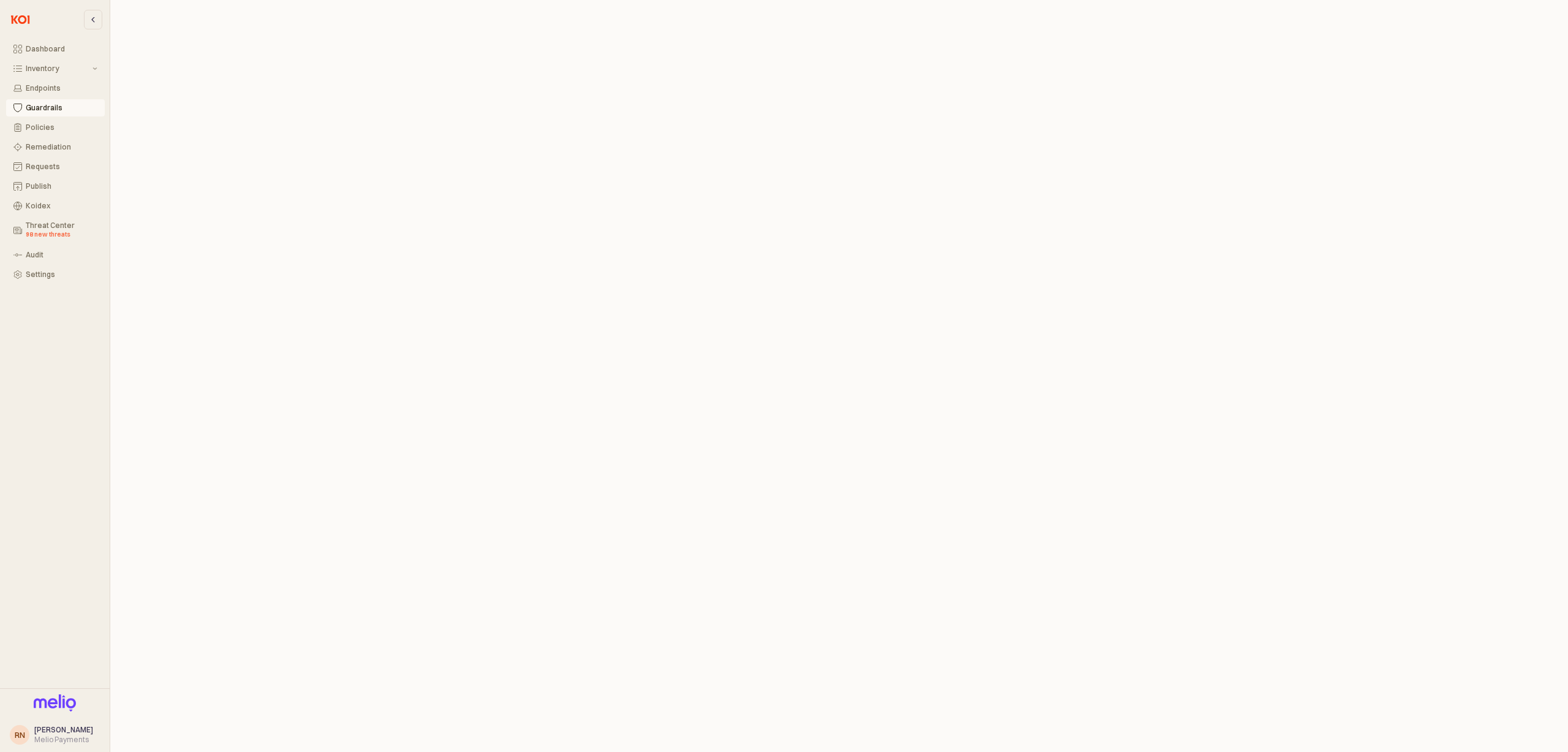
scroll to position [4, 0]
